Goal: Task Accomplishment & Management: Manage account settings

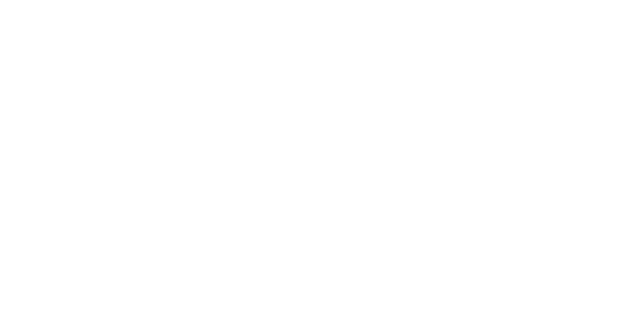
select select "*"
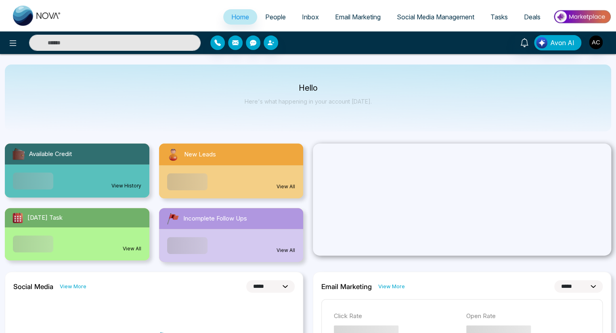
click at [269, 17] on span "People" at bounding box center [275, 17] width 21 height 8
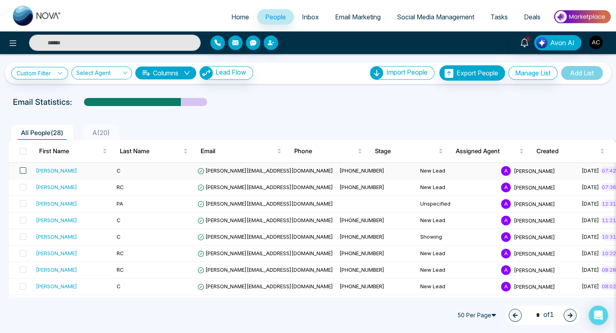
click at [23, 170] on span at bounding box center [23, 170] width 6 height 6
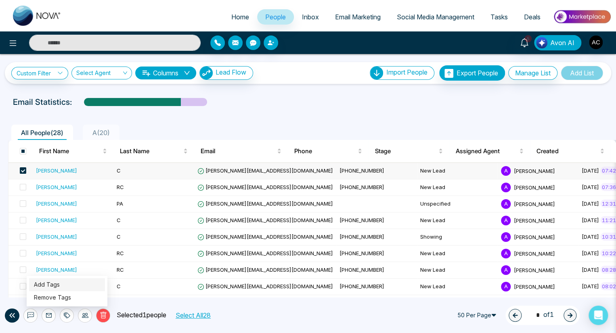
click at [46, 284] on link "Add Tags" at bounding box center [47, 284] width 26 height 7
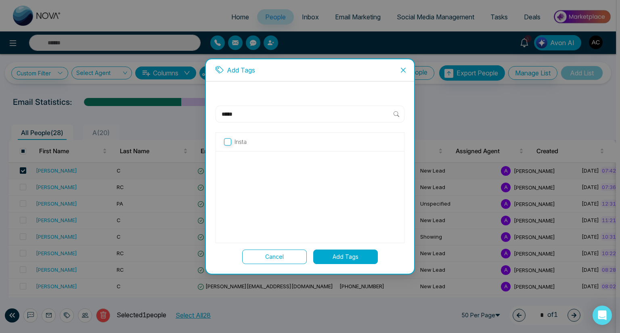
type input "*****"
click at [345, 257] on button "Add Tags" at bounding box center [345, 257] width 65 height 15
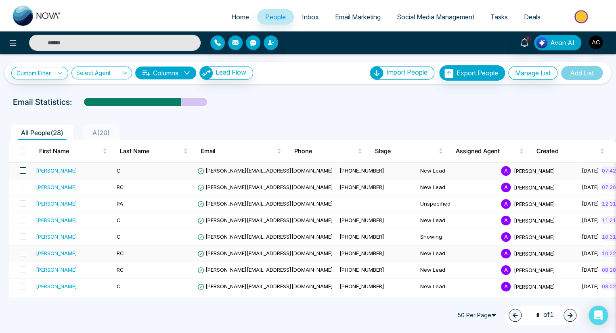
click at [23, 170] on span at bounding box center [23, 170] width 6 height 6
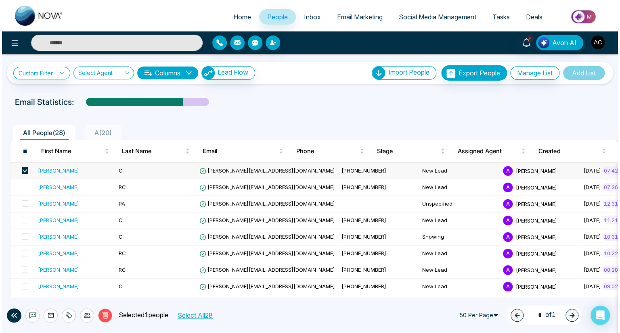
scroll to position [4, 0]
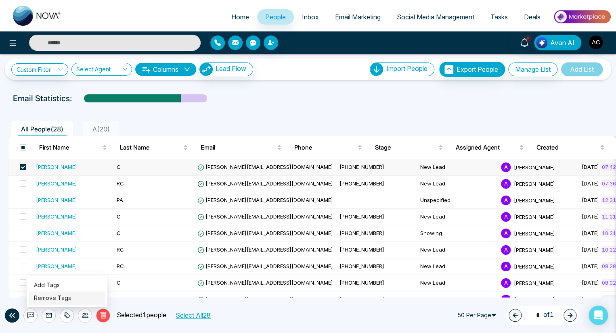
click at [52, 298] on link "Remove Tags" at bounding box center [52, 297] width 37 height 7
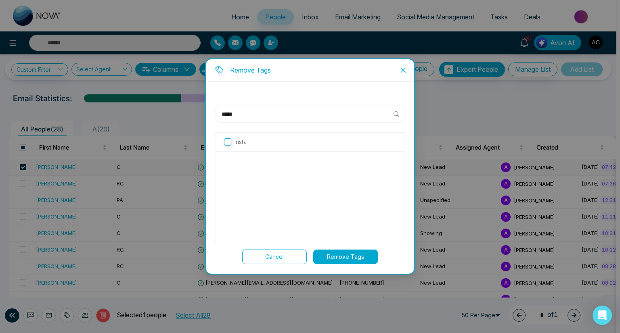
type input "*****"
click at [345, 257] on button "Remove Tags" at bounding box center [345, 257] width 65 height 15
